Goal: Check status: Check status

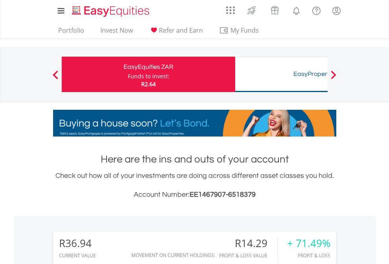
click at [128, 74] on div "Funds to invest:" at bounding box center [149, 76] width 42 height 8
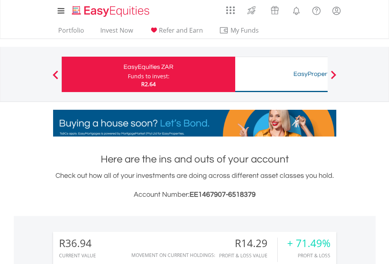
scroll to position [76, 123]
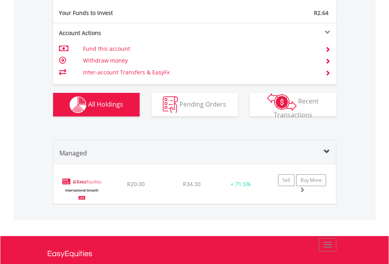
scroll to position [861, 0]
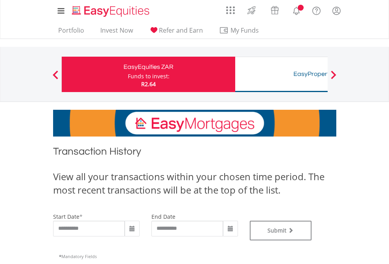
click at [128, 74] on div "Funds to invest:" at bounding box center [149, 76] width 42 height 8
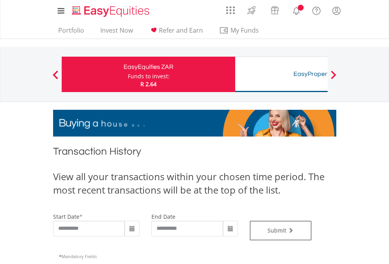
type input "**********"
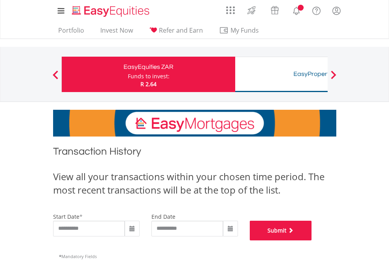
click at [312, 240] on button "Submit" at bounding box center [281, 231] width 62 height 20
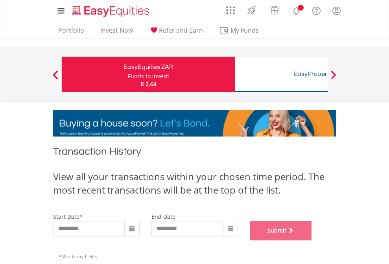
scroll to position [319, 0]
